Goal: Transaction & Acquisition: Purchase product/service

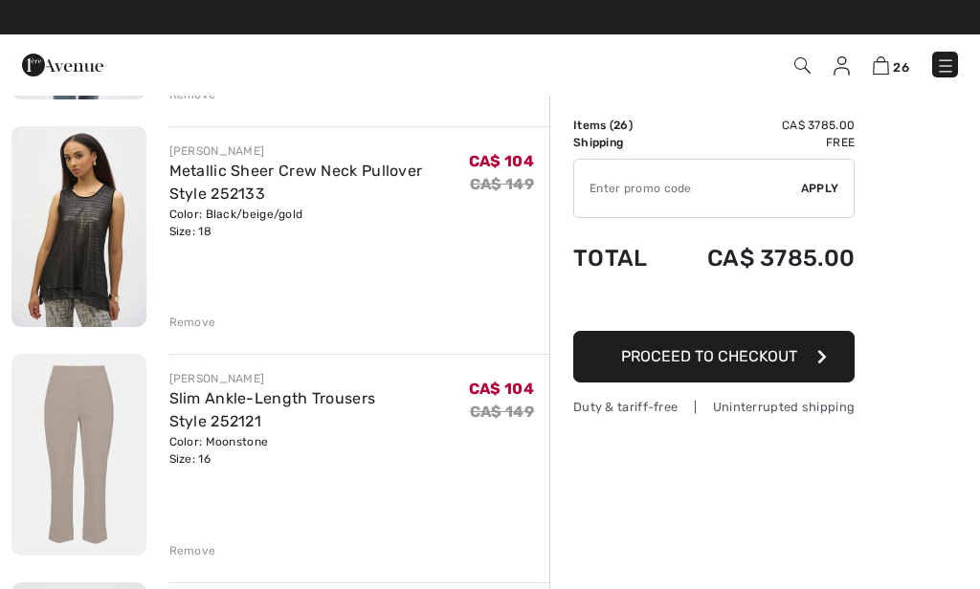
scroll to position [5142, 0]
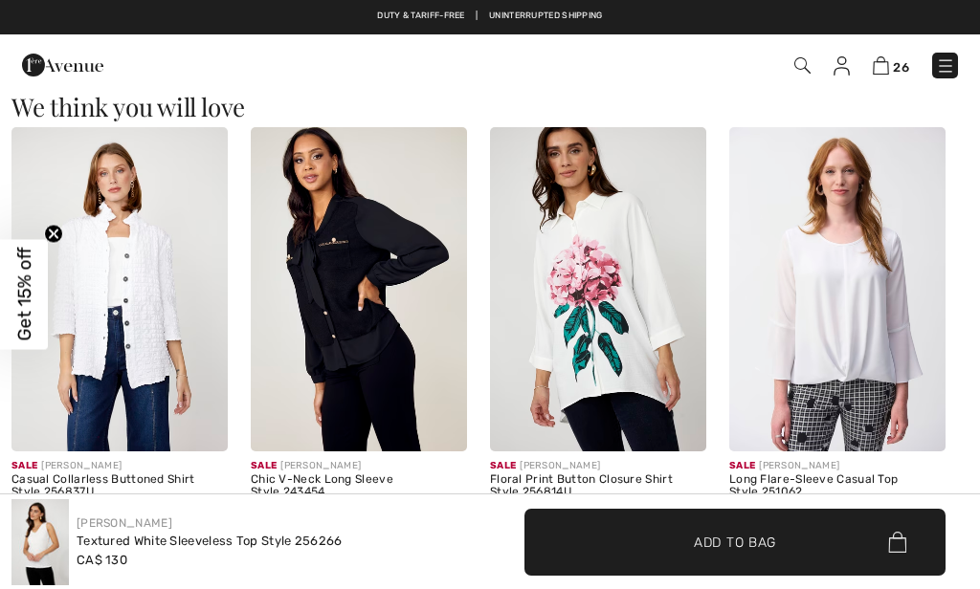
scroll to position [1528, 0]
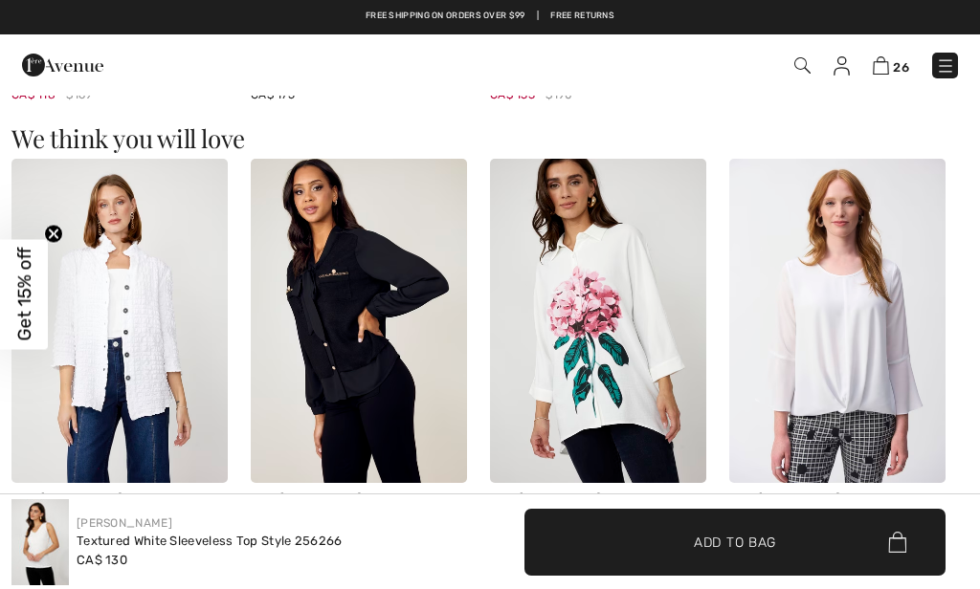
click at [34, 533] on img at bounding box center [39, 542] width 57 height 86
click at [36, 555] on img at bounding box center [39, 542] width 57 height 86
click at [42, 542] on img at bounding box center [39, 542] width 57 height 86
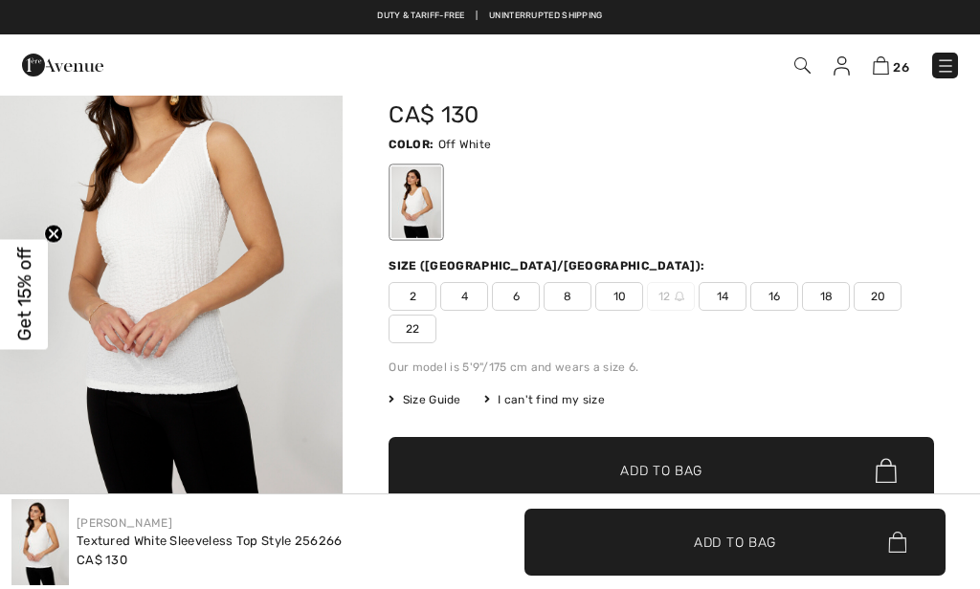
scroll to position [41, 0]
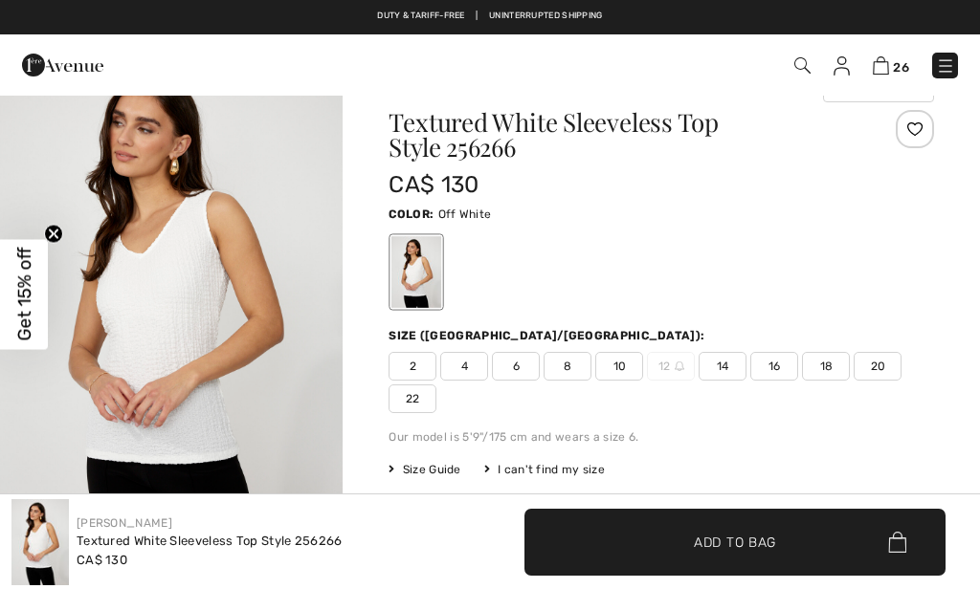
click at [162, 370] on img "1 / 4" at bounding box center [171, 310] width 343 height 515
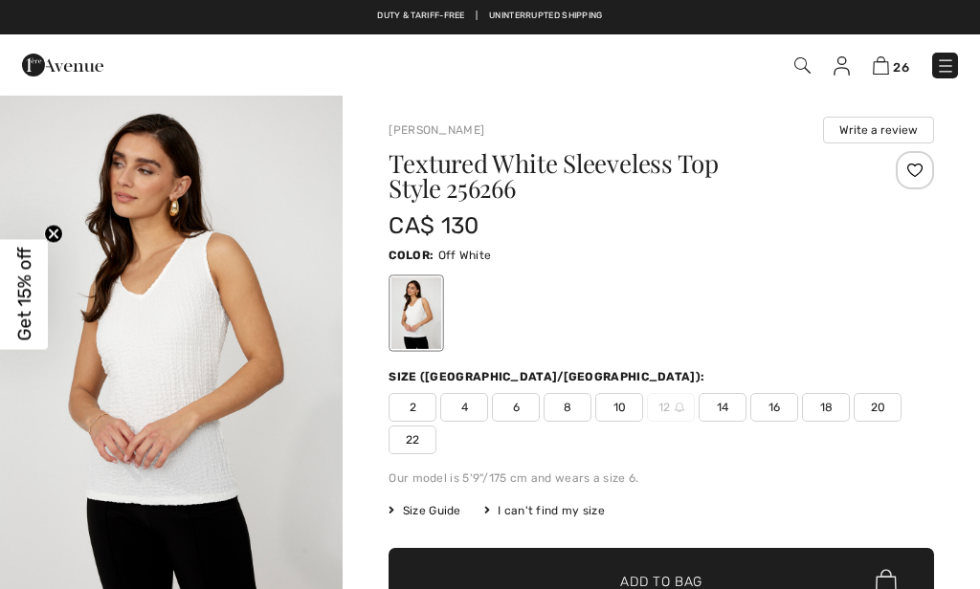
scroll to position [41, 0]
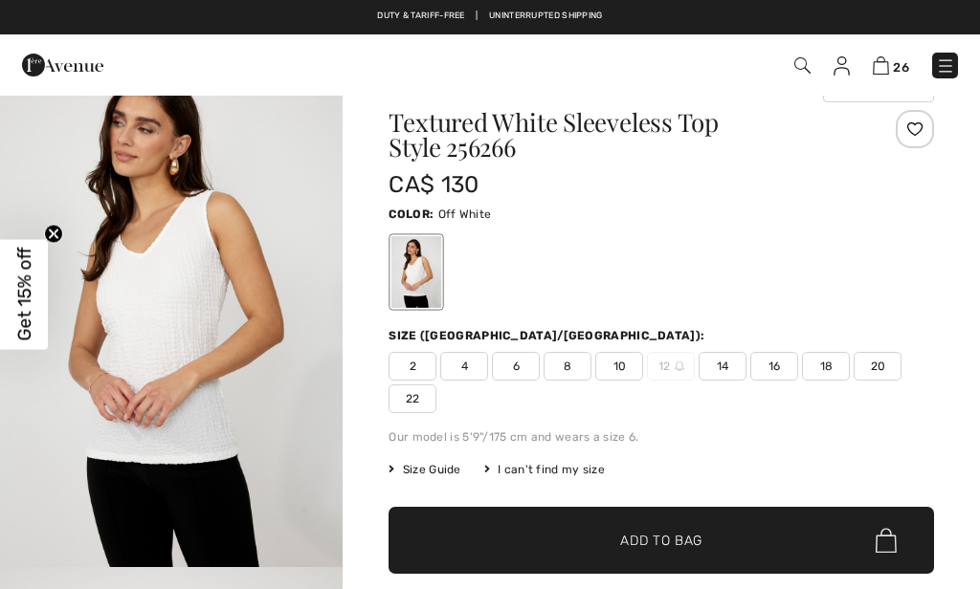
click at [436, 385] on span "22" at bounding box center [412, 399] width 48 height 29
click at [659, 531] on span "Add to Bag" at bounding box center [661, 541] width 82 height 20
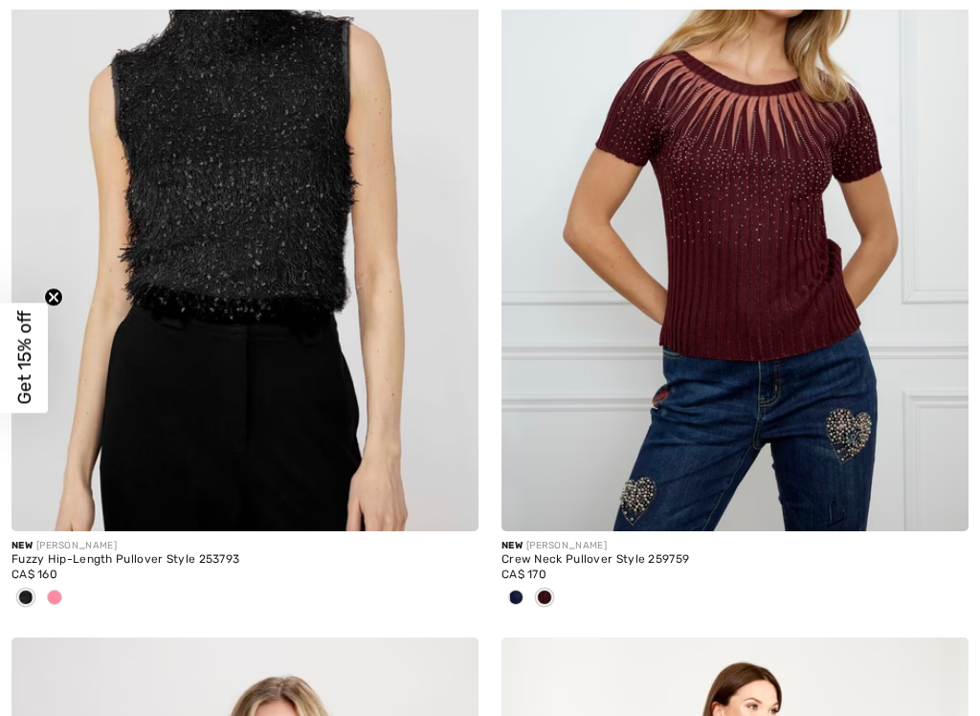
scroll to position [18593, 0]
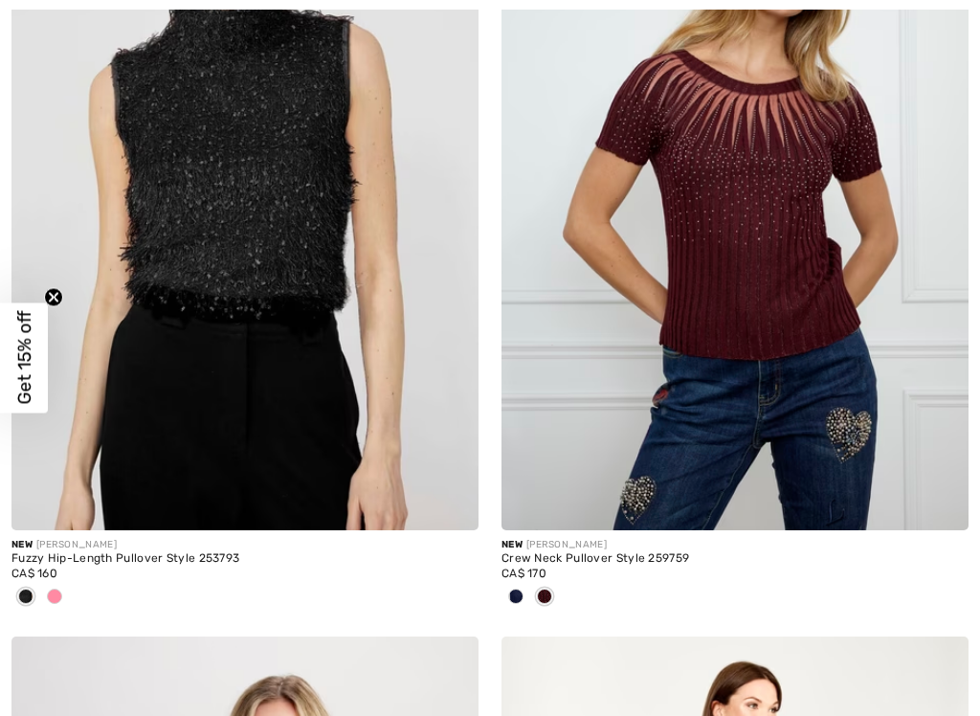
click at [38, 582] on div at bounding box center [25, 598] width 29 height 32
click at [47, 592] on div at bounding box center [54, 598] width 29 height 32
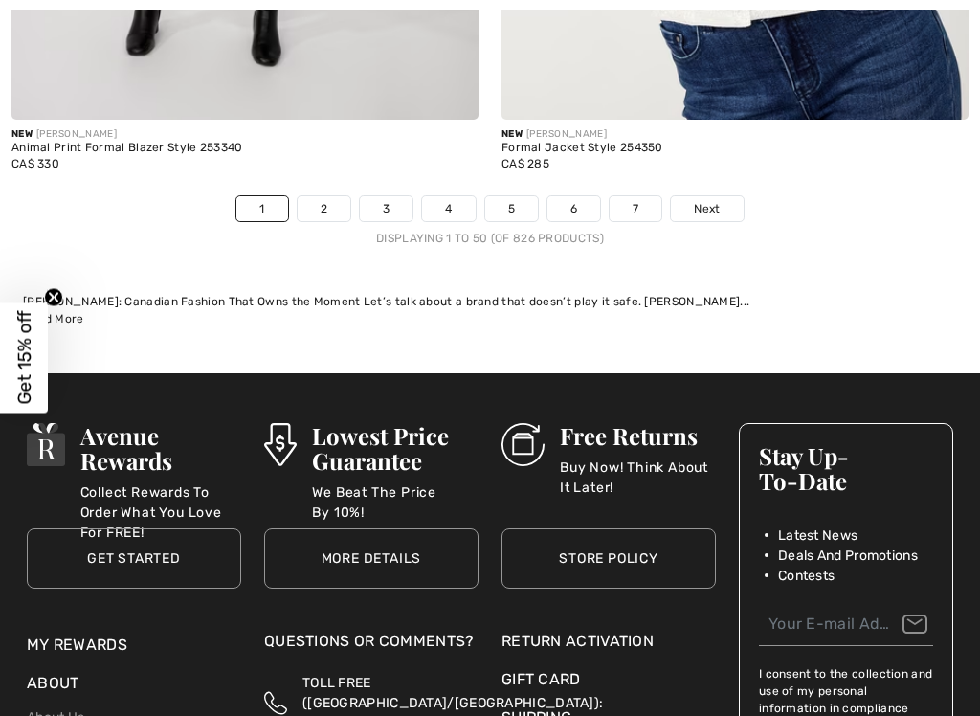
scroll to position [20828, 0]
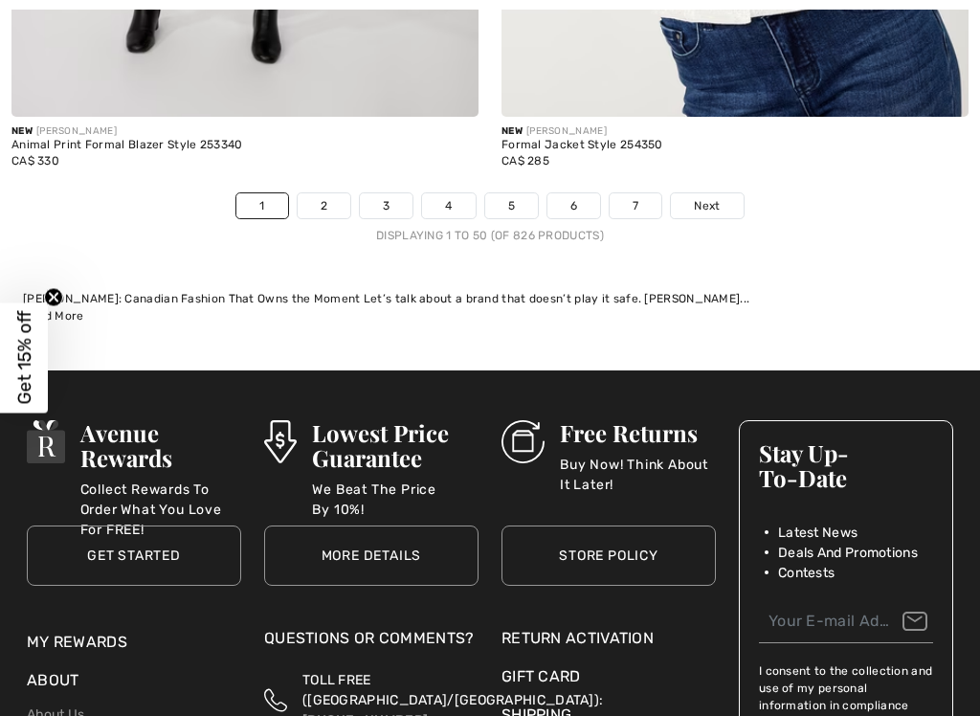
click at [328, 195] on link "2" at bounding box center [324, 205] width 53 height 25
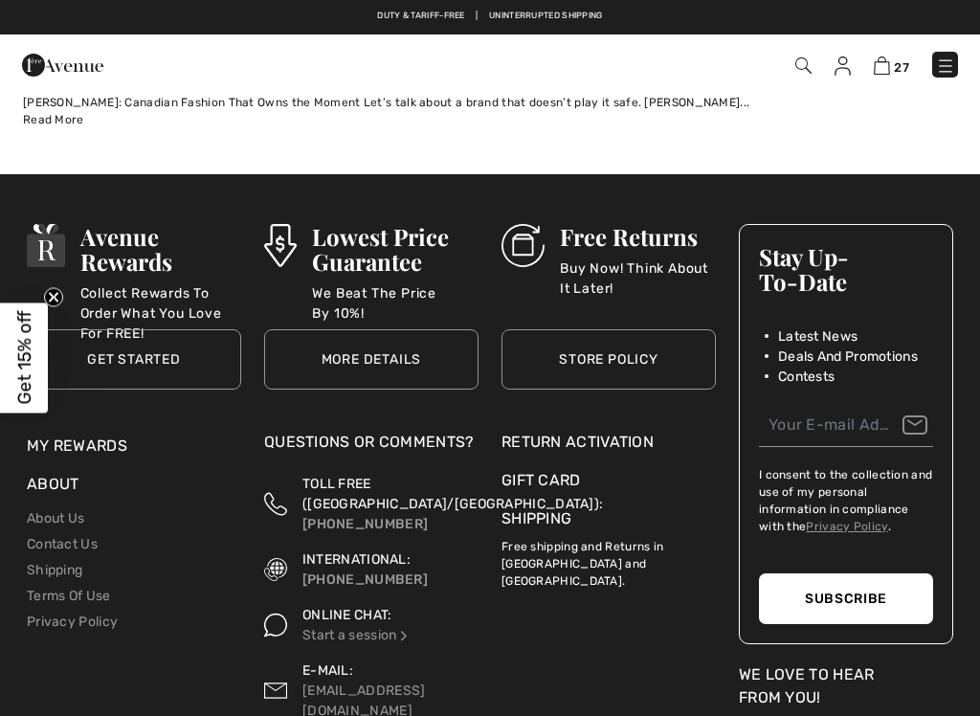
scroll to position [20657, 0]
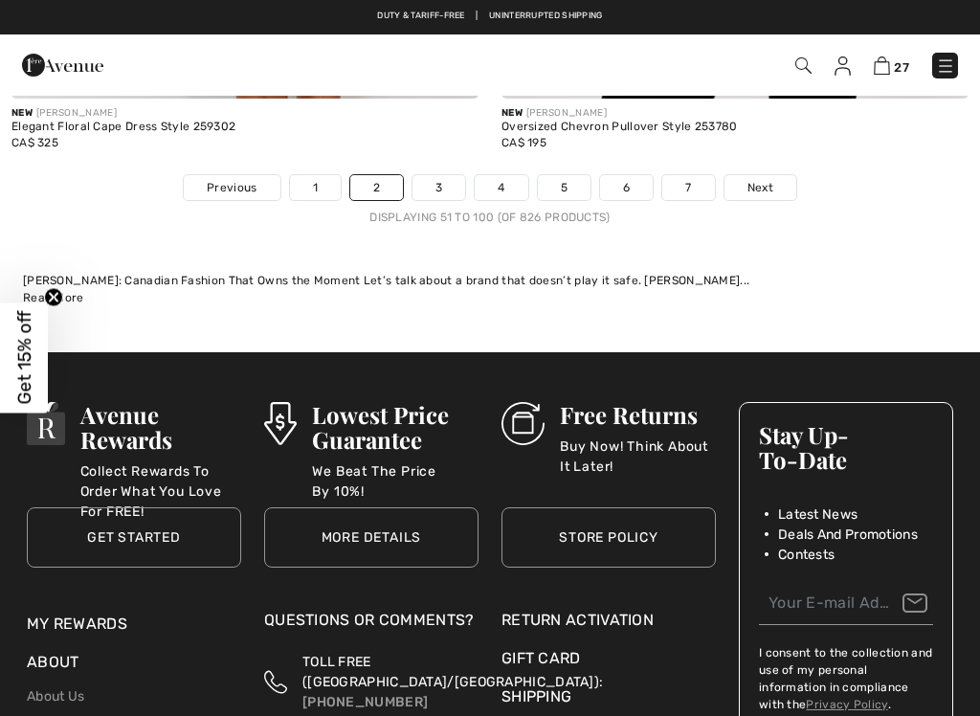
click at [431, 176] on link "3" at bounding box center [438, 187] width 53 height 25
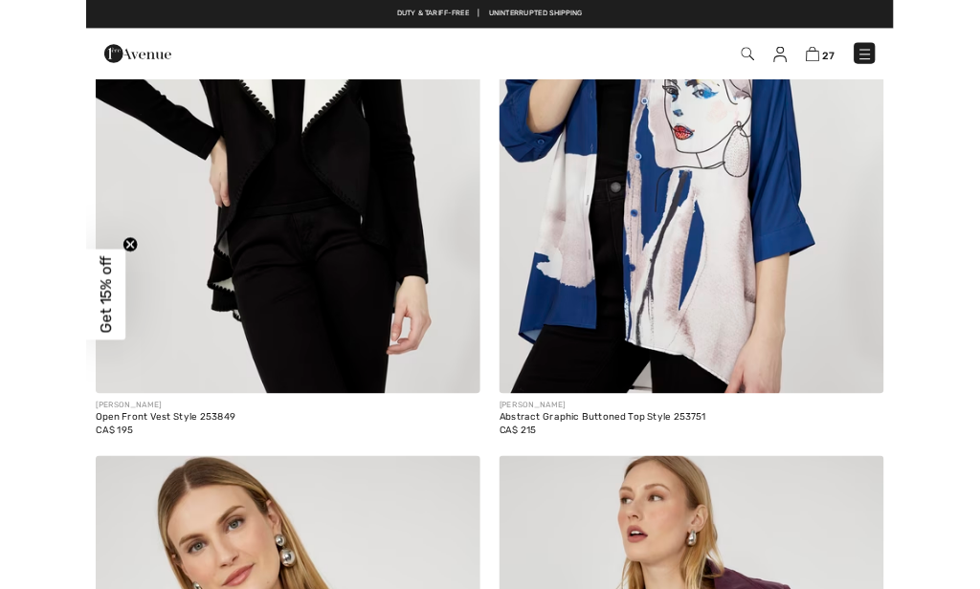
scroll to position [8126, 0]
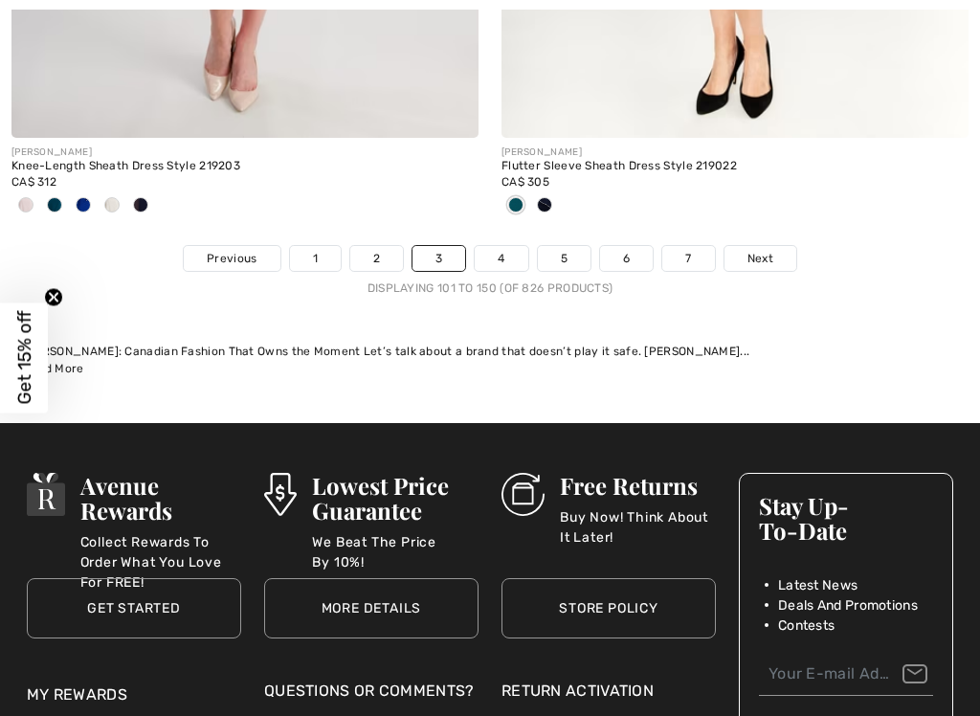
scroll to position [20756, 0]
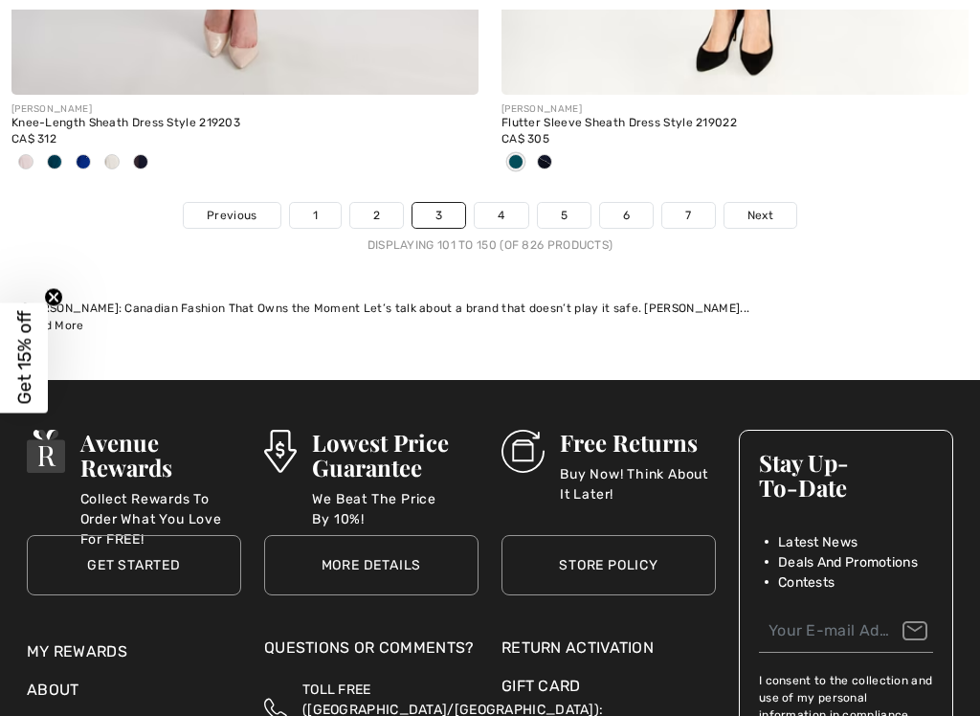
click at [495, 203] on link "4" at bounding box center [501, 215] width 53 height 25
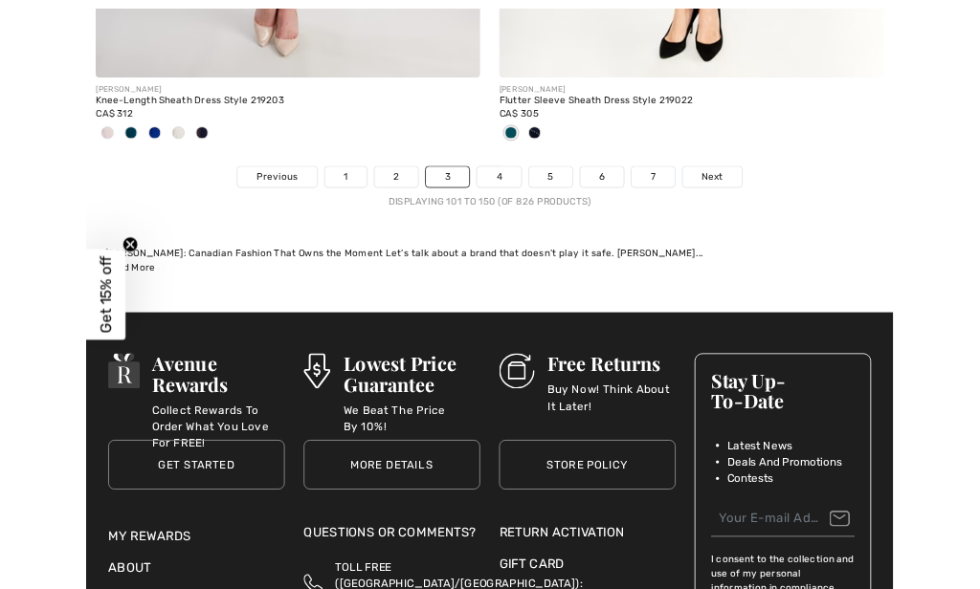
scroll to position [20828, 0]
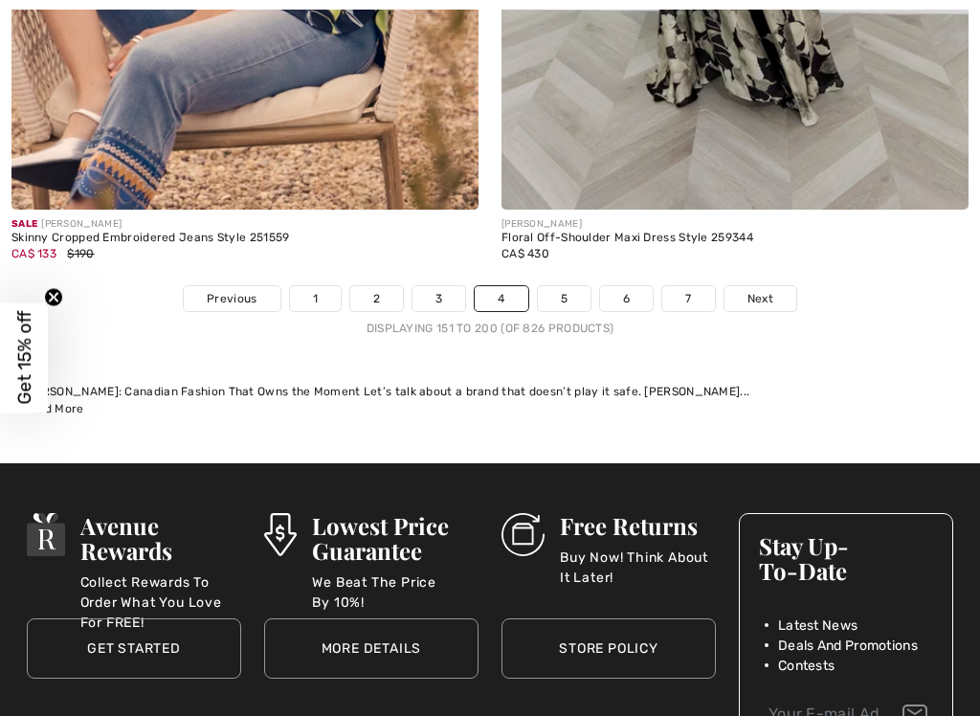
scroll to position [20676, 0]
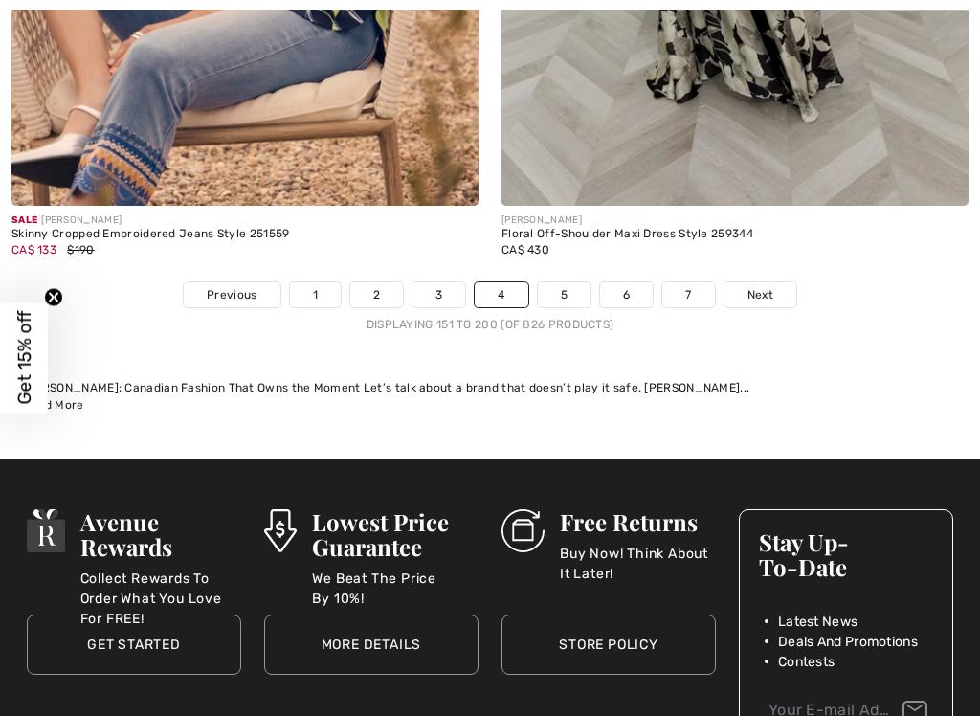
click at [561, 285] on link "5" at bounding box center [564, 294] width 53 height 25
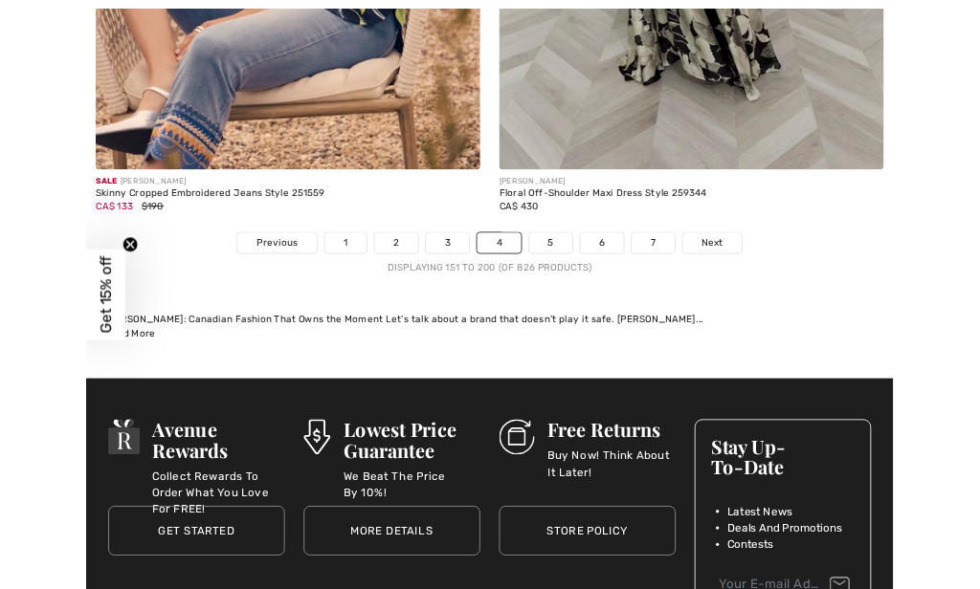
scroll to position [20749, 0]
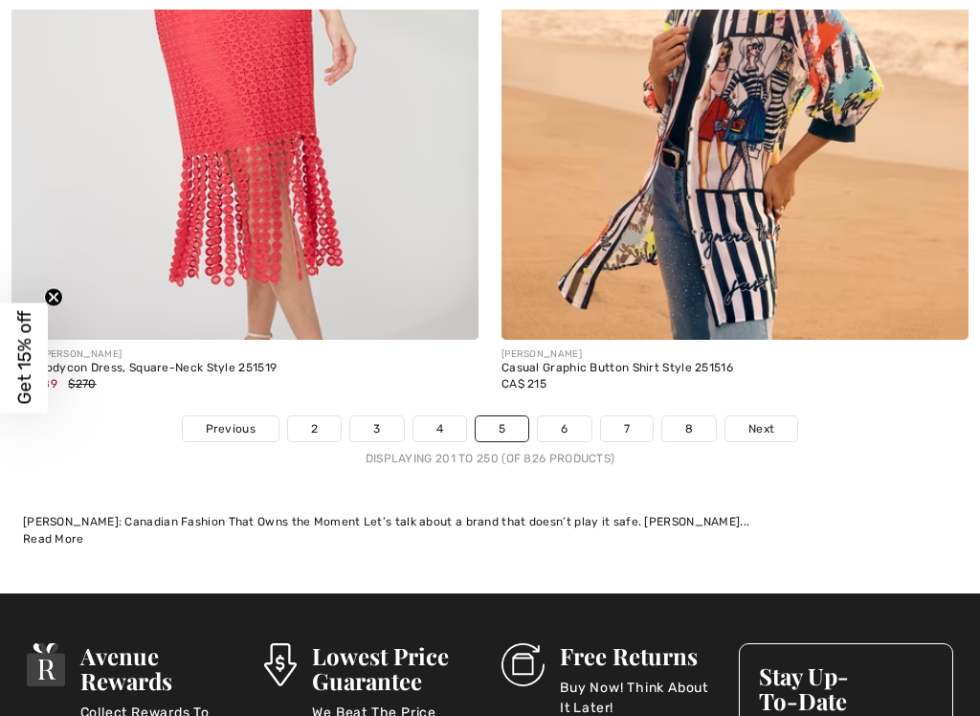
scroll to position [20483, 0]
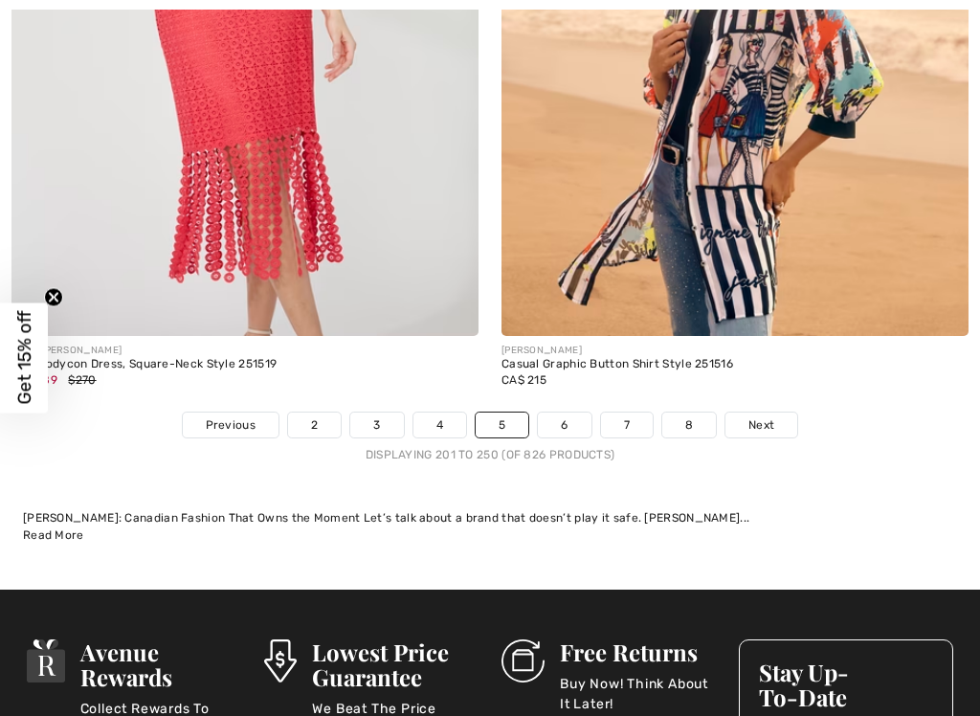
click at [550, 412] on link "6" at bounding box center [564, 424] width 53 height 25
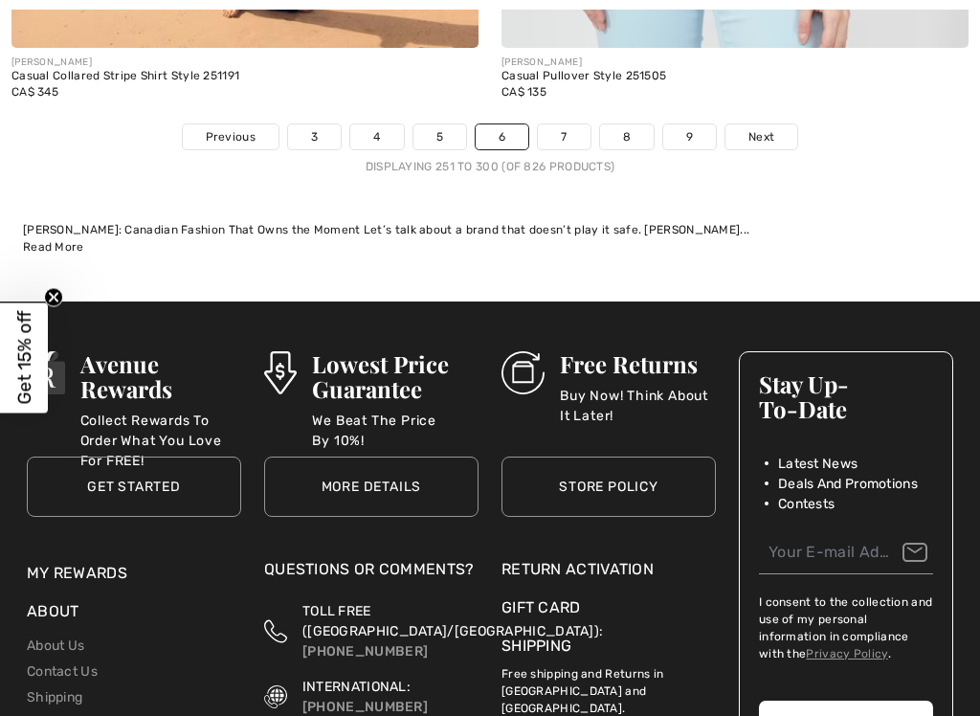
scroll to position [20846, 0]
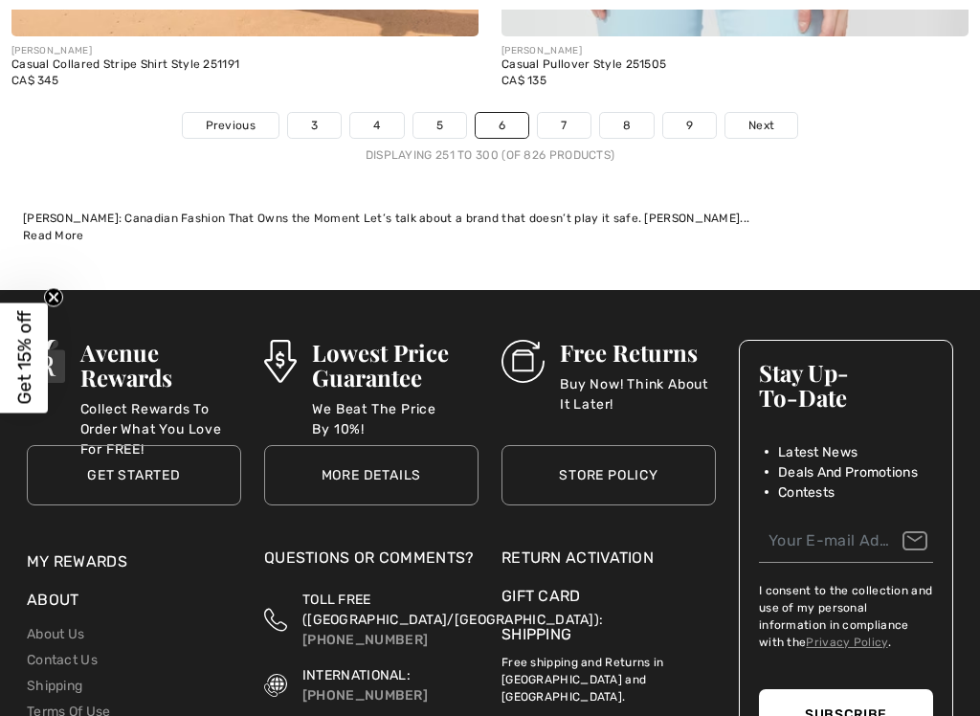
click at [563, 113] on link "7" at bounding box center [564, 125] width 52 height 25
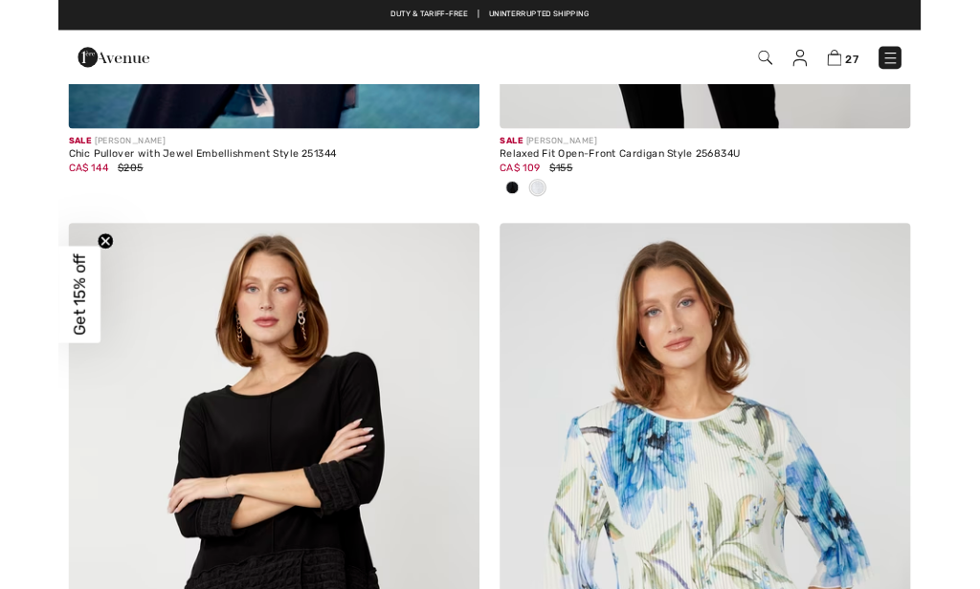
scroll to position [8780, 0]
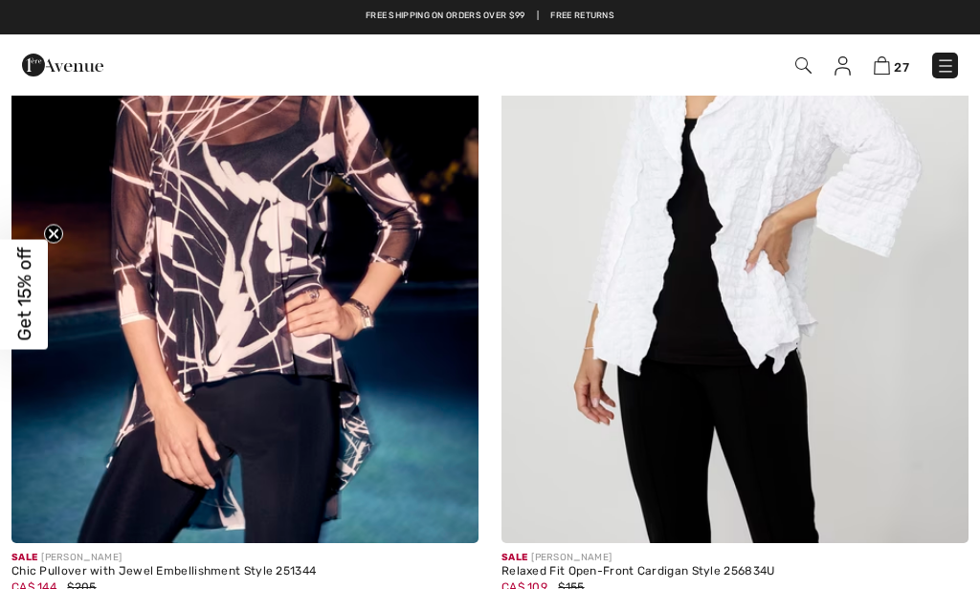
click at [662, 385] on img at bounding box center [734, 193] width 467 height 700
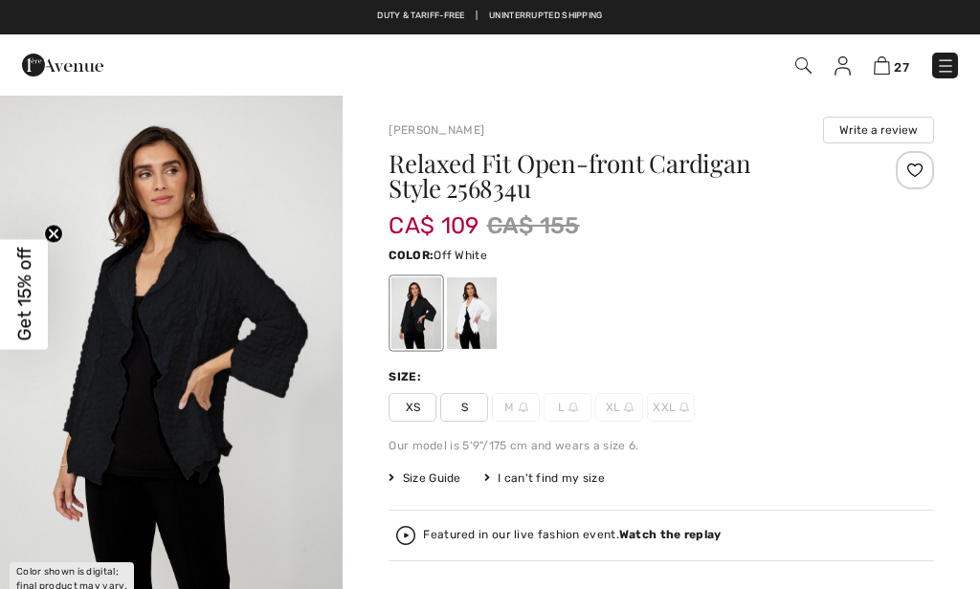
click at [473, 334] on div at bounding box center [472, 313] width 50 height 72
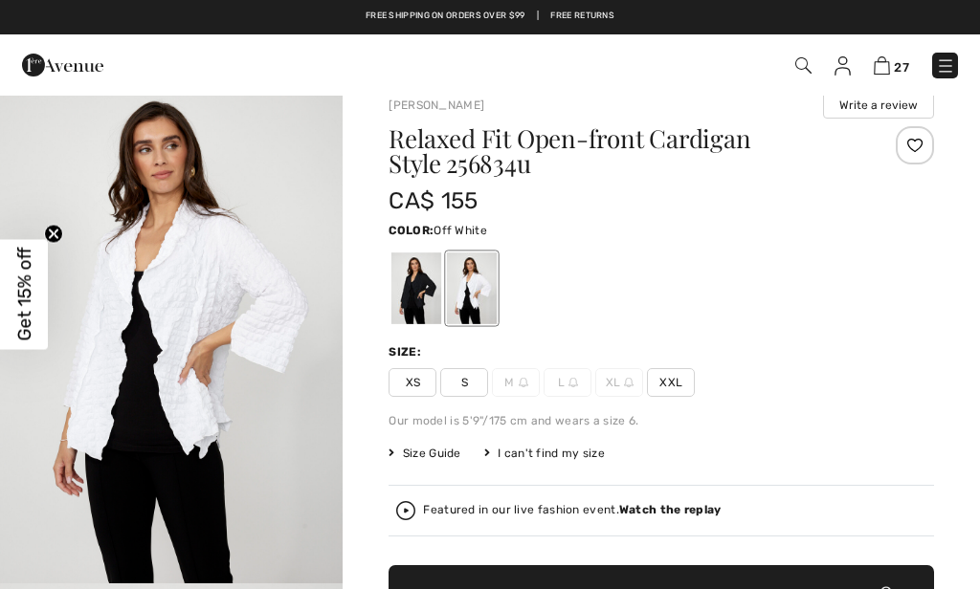
scroll to position [28, 0]
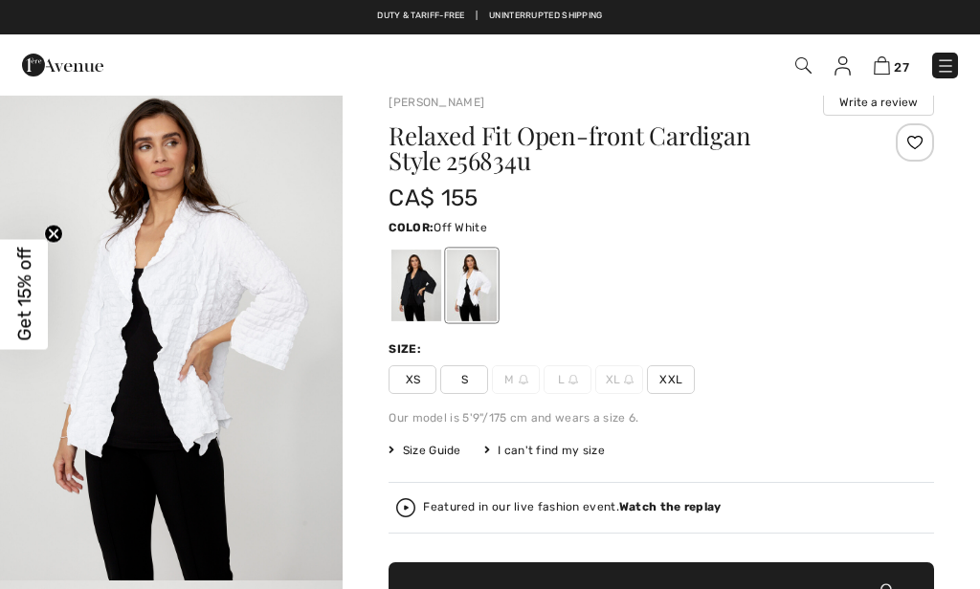
click at [647, 390] on span "XXL" at bounding box center [671, 379] width 48 height 29
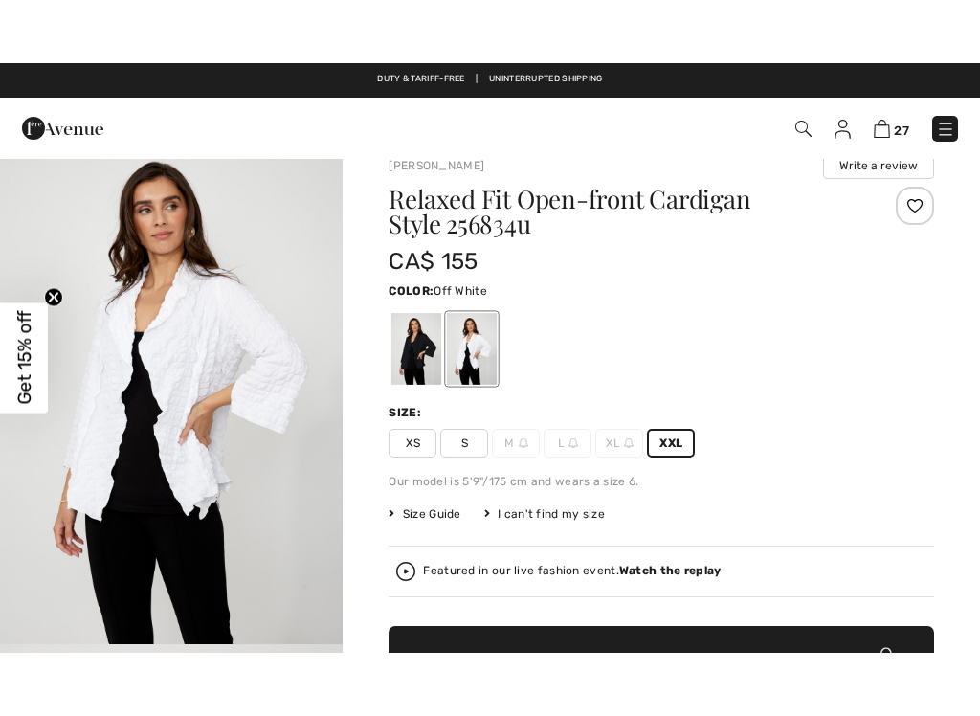
scroll to position [127, 0]
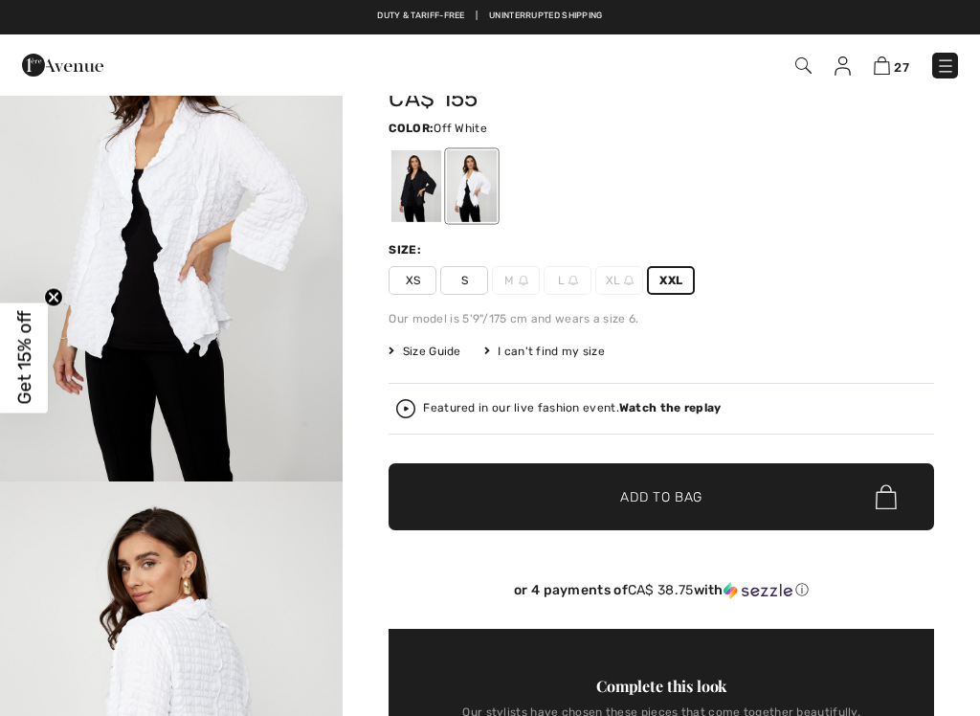
click at [629, 500] on span "Add to Bag" at bounding box center [661, 497] width 82 height 20
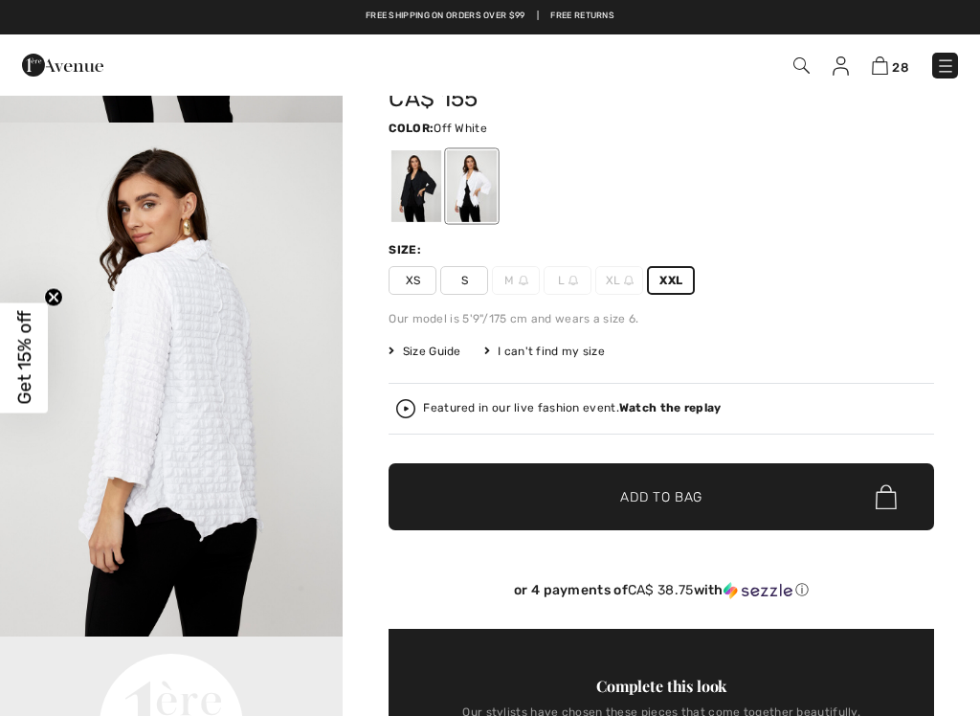
scroll to position [356, 0]
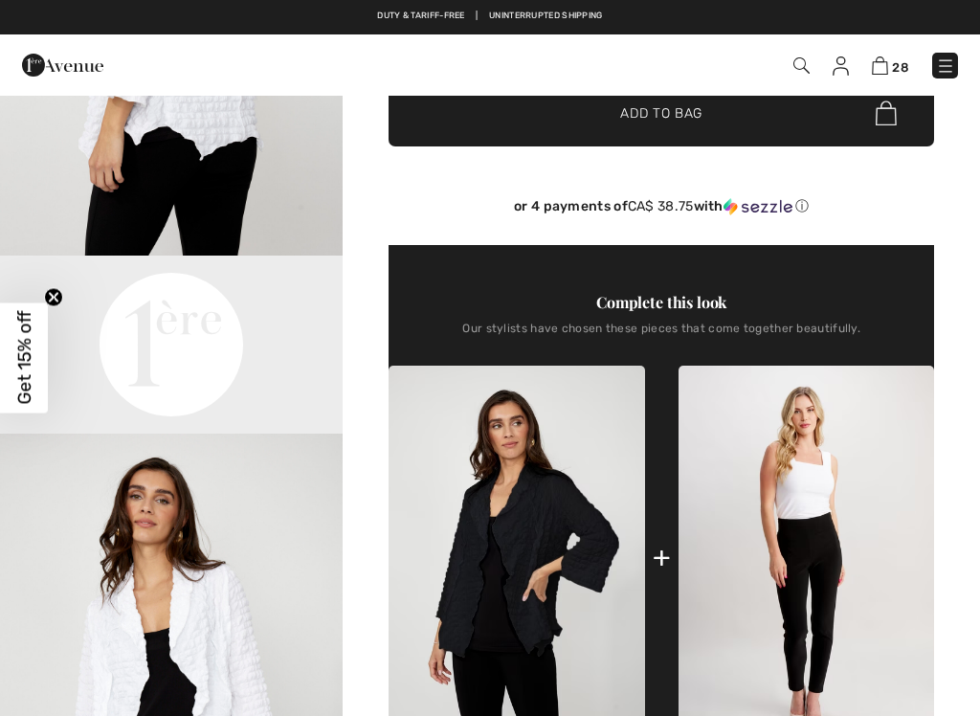
click at [404, 502] on img at bounding box center [515, 557] width 255 height 384
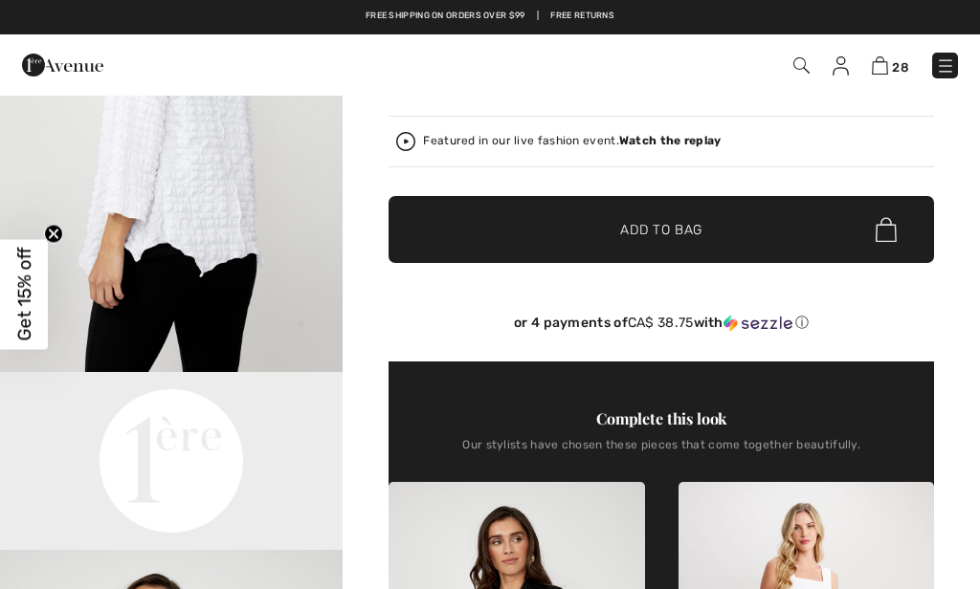
scroll to position [392, 0]
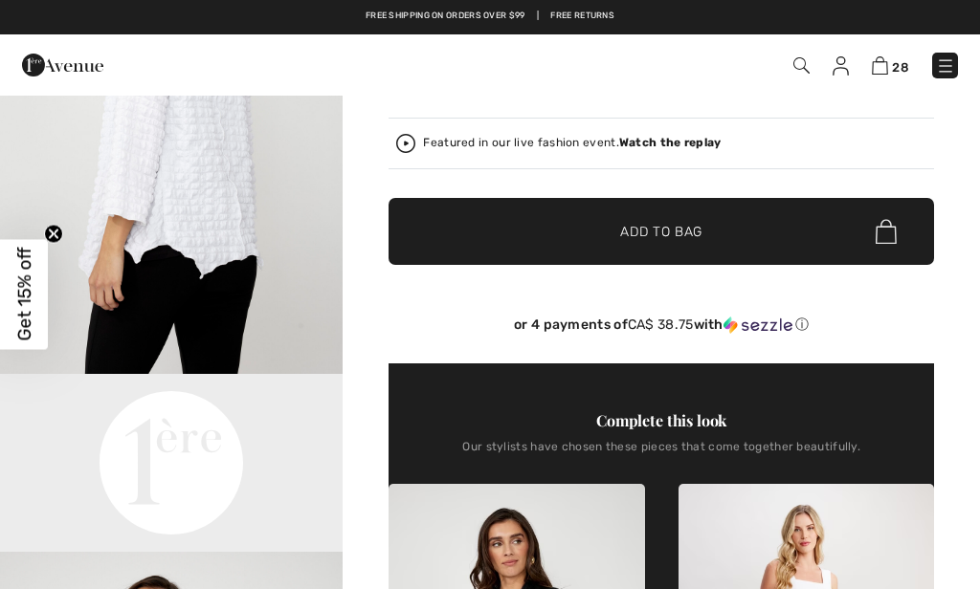
click at [872, 74] on link "28" at bounding box center [890, 65] width 37 height 23
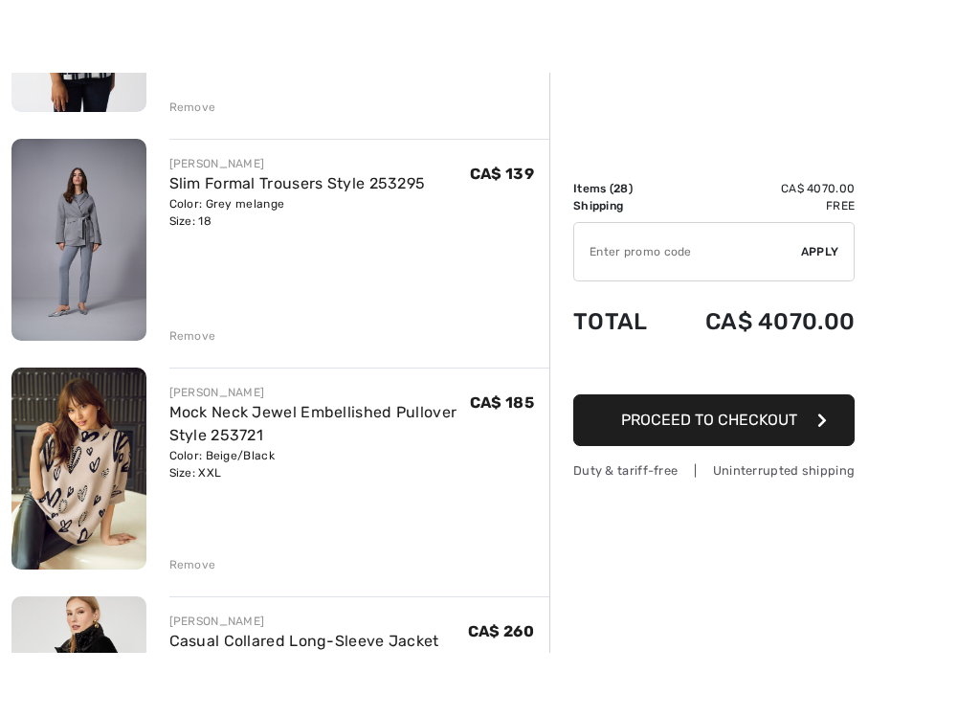
scroll to position [1135, 0]
